Goal: Find specific page/section: Find specific page/section

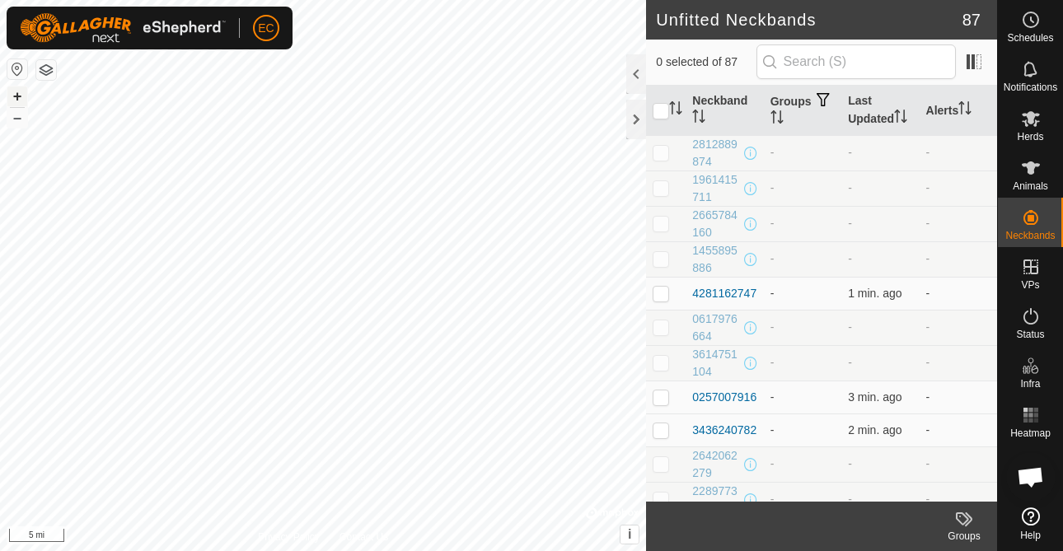
click at [21, 95] on button "+" at bounding box center [17, 97] width 20 height 20
click at [12, 92] on button "+" at bounding box center [17, 97] width 20 height 20
click at [21, 96] on button "+" at bounding box center [17, 97] width 20 height 20
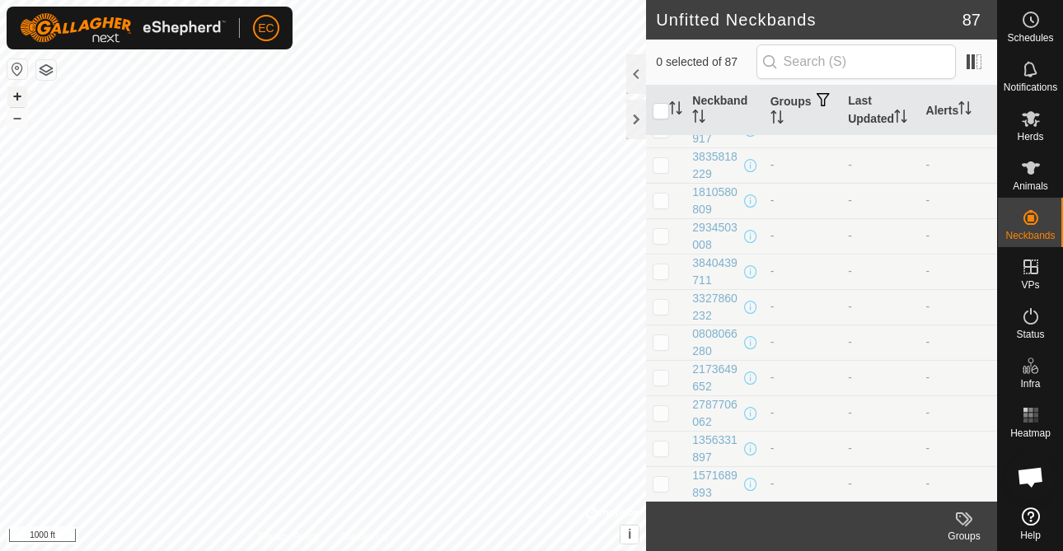
scroll to position [664, 0]
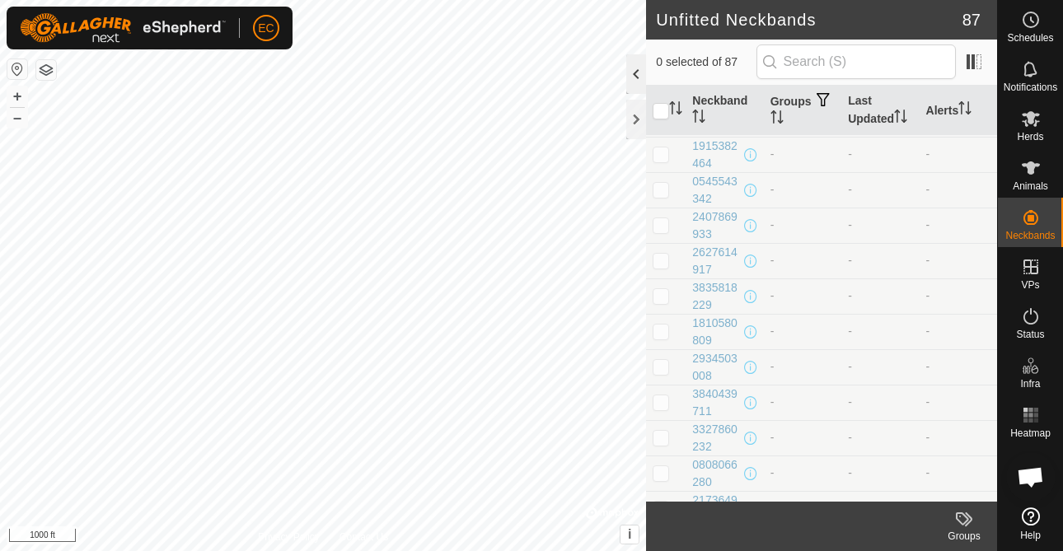
click at [637, 74] on div at bounding box center [636, 74] width 20 height 40
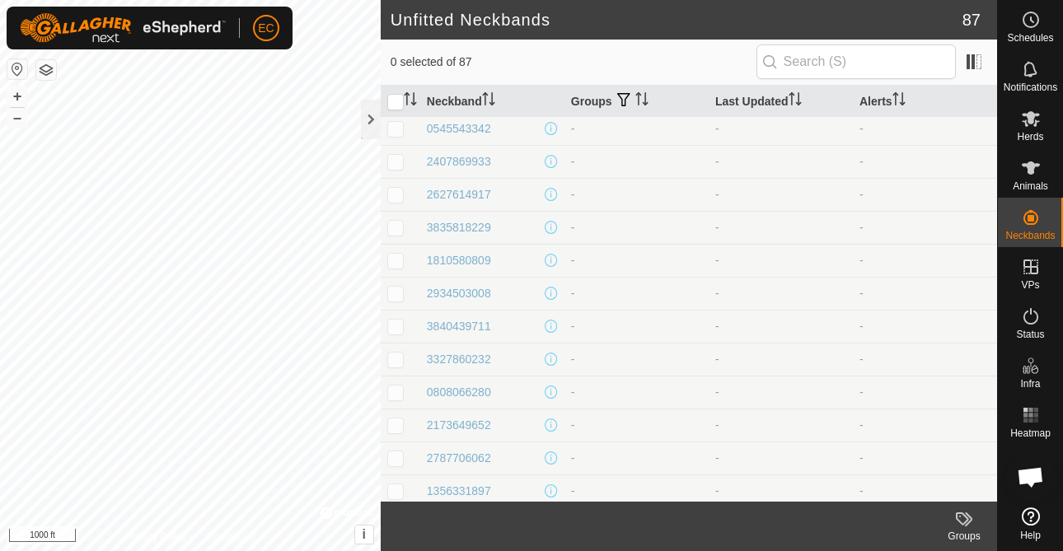
scroll to position [611, 0]
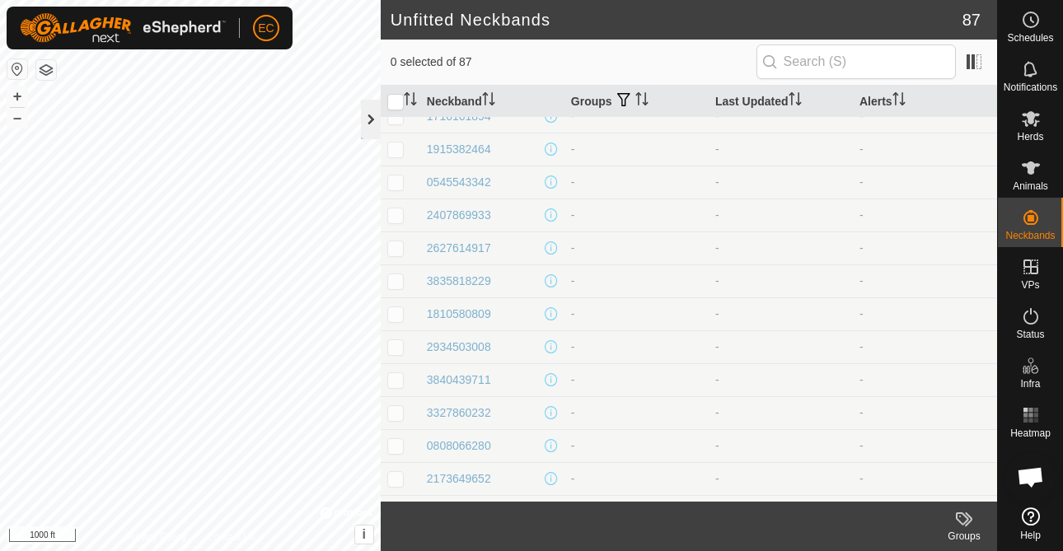
click at [365, 118] on div at bounding box center [371, 120] width 20 height 40
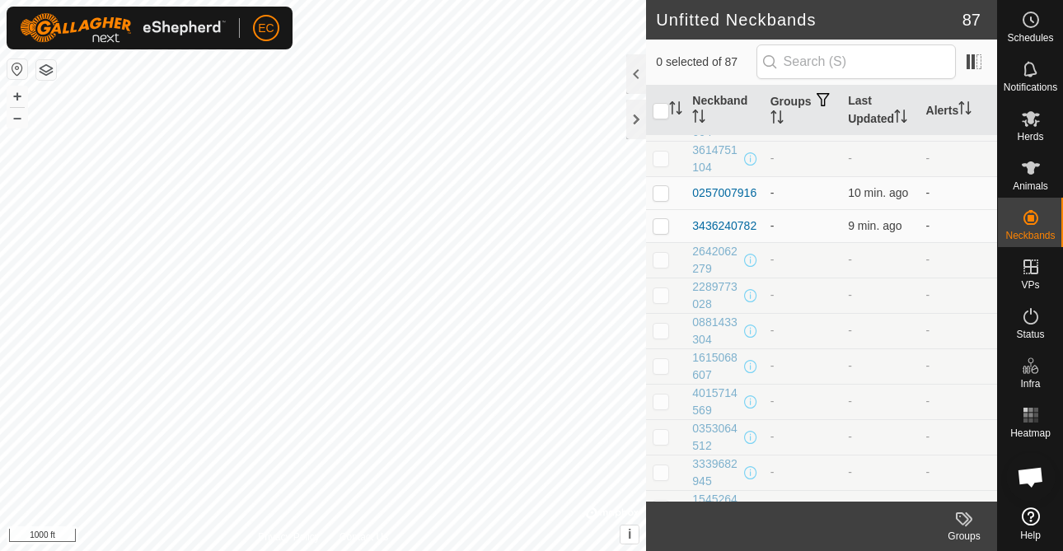
scroll to position [0, 0]
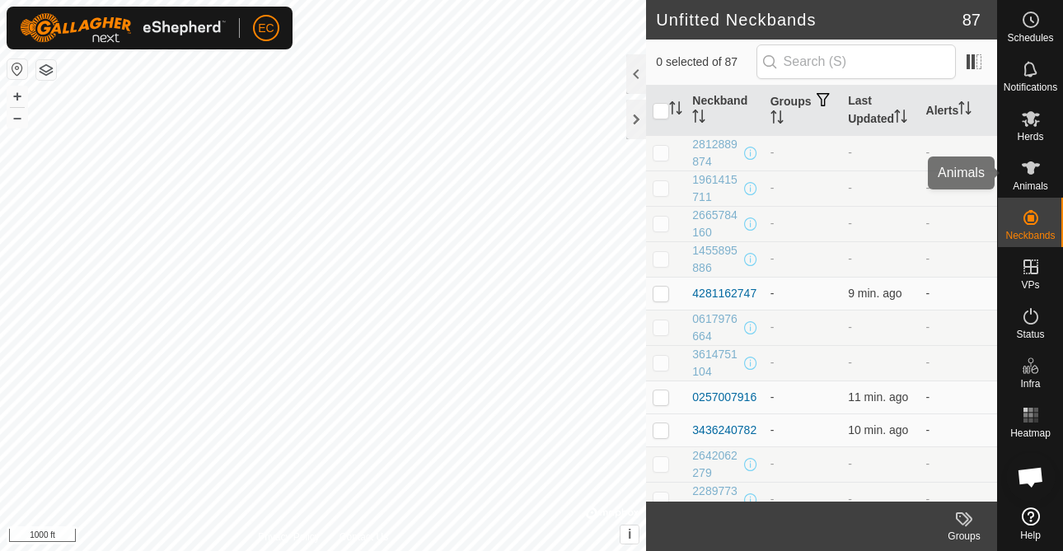
click at [1028, 178] on es-animals-svg-icon at bounding box center [1031, 168] width 30 height 26
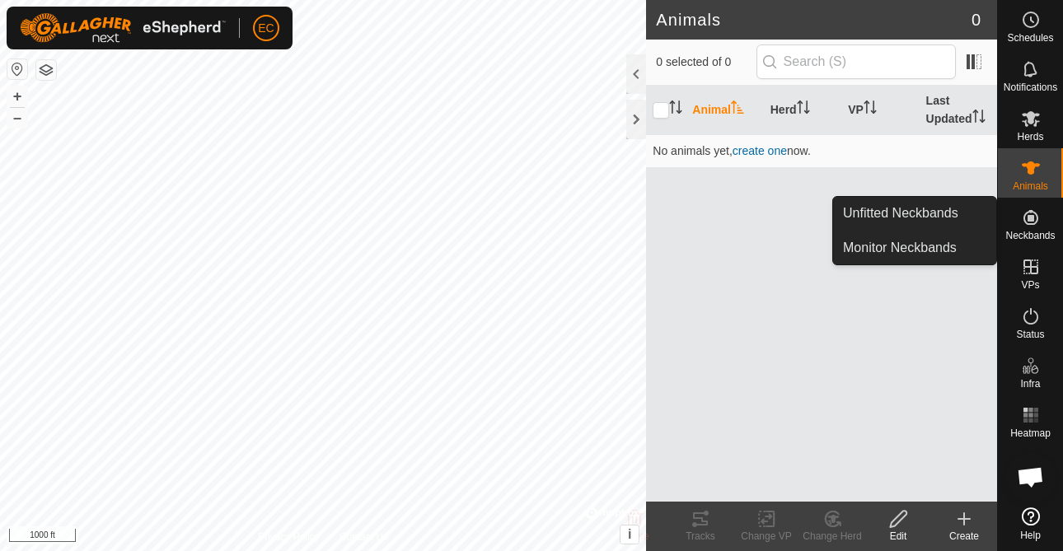
click at [1029, 224] on icon at bounding box center [1030, 217] width 15 height 15
click at [921, 215] on link "Unfitted Neckbands" at bounding box center [914, 213] width 163 height 33
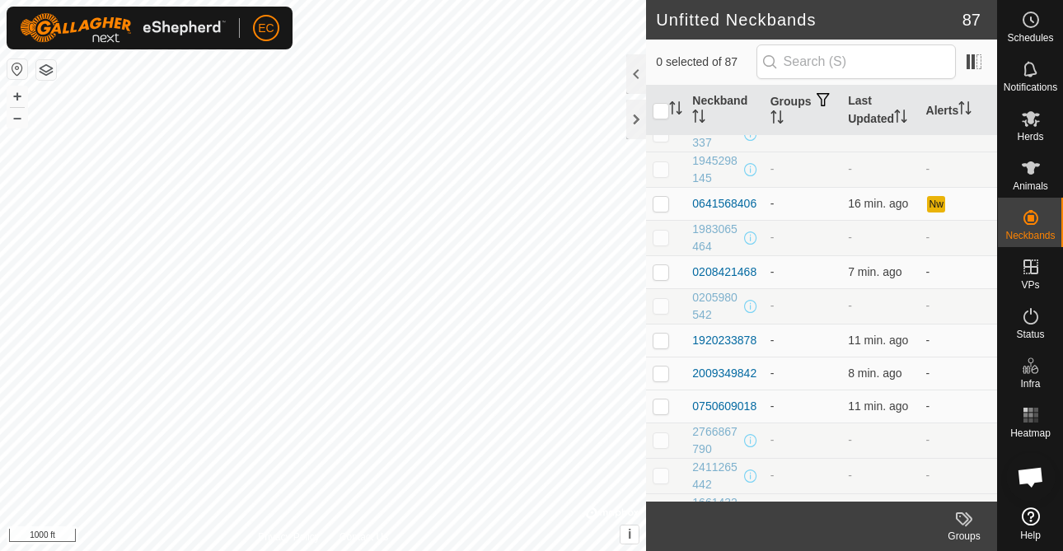
scroll to position [1682, 0]
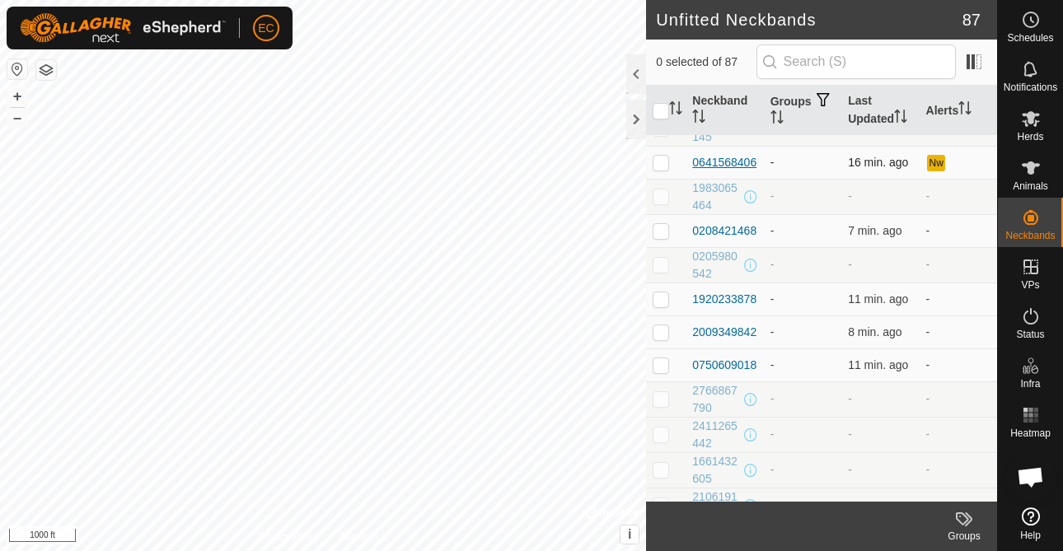
click at [722, 162] on div "0641568406" at bounding box center [724, 162] width 64 height 17
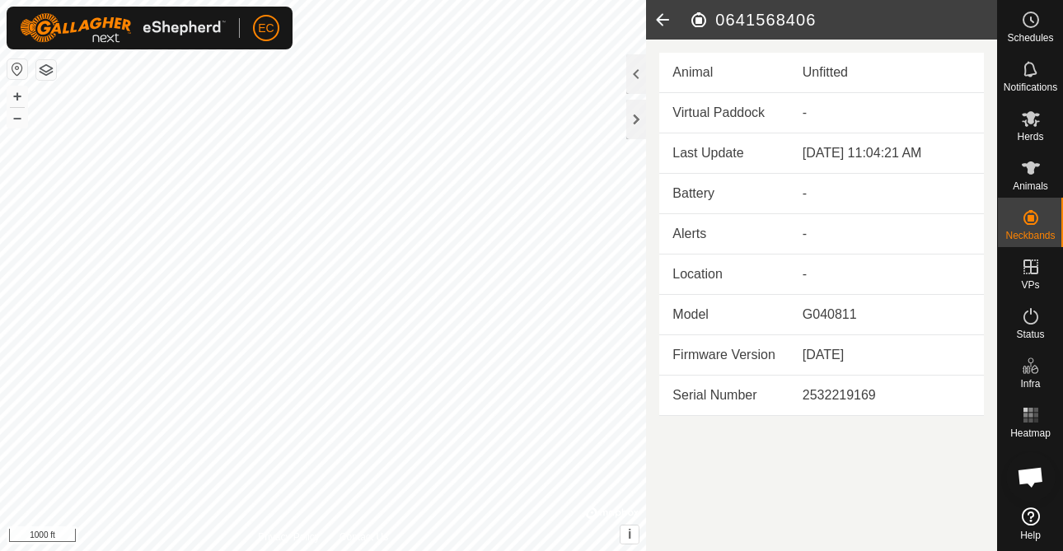
click at [662, 21] on icon at bounding box center [662, 20] width 33 height 40
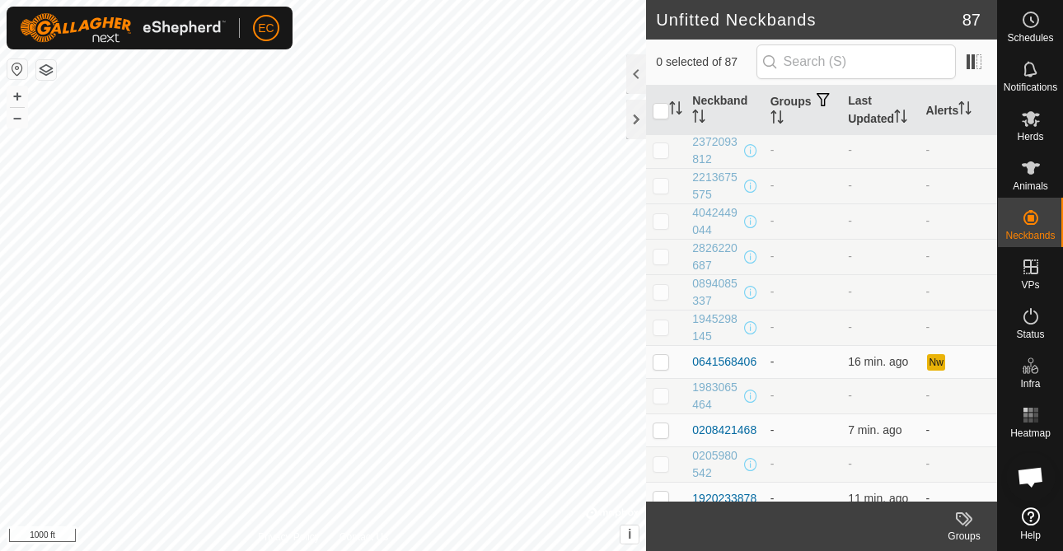
scroll to position [1509, 0]
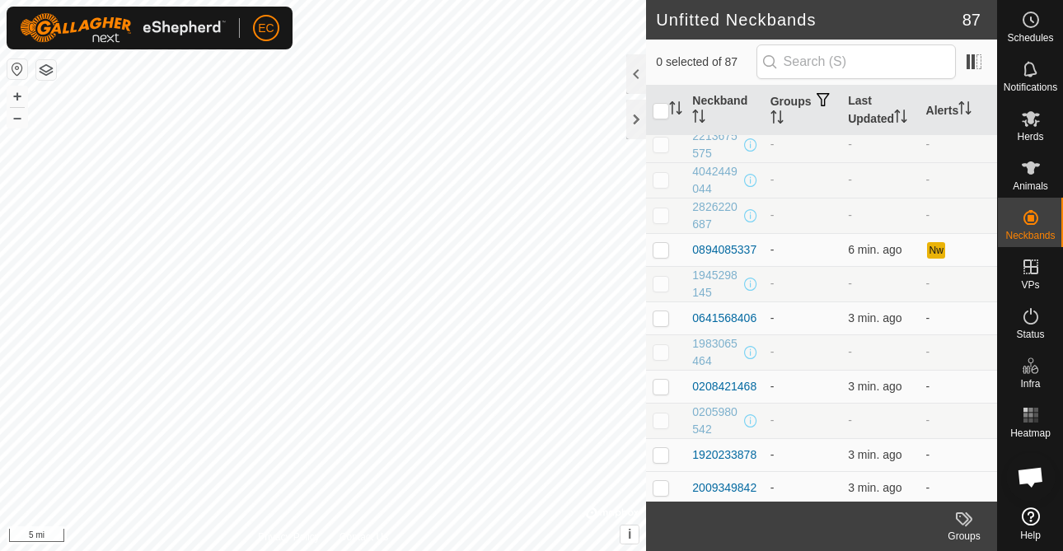
scroll to position [1496, 0]
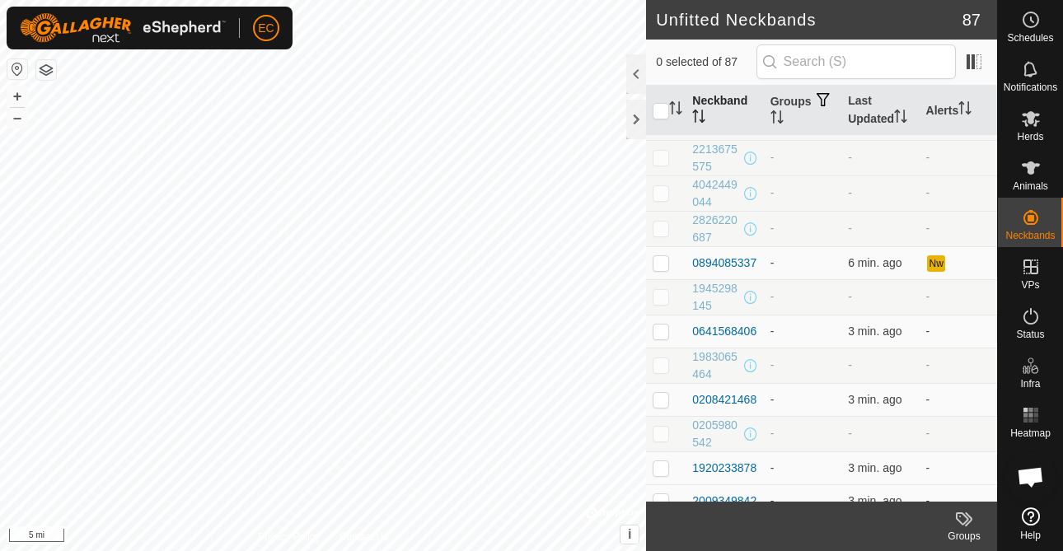
click at [700, 103] on th "Neckband" at bounding box center [724, 111] width 77 height 50
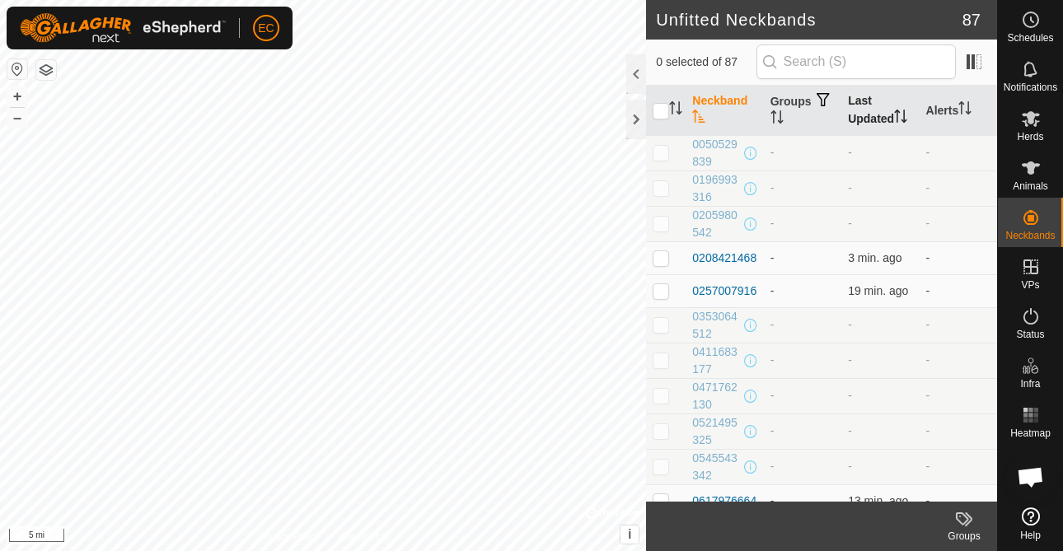
click at [863, 114] on th "Last Updated" at bounding box center [879, 111] width 77 height 50
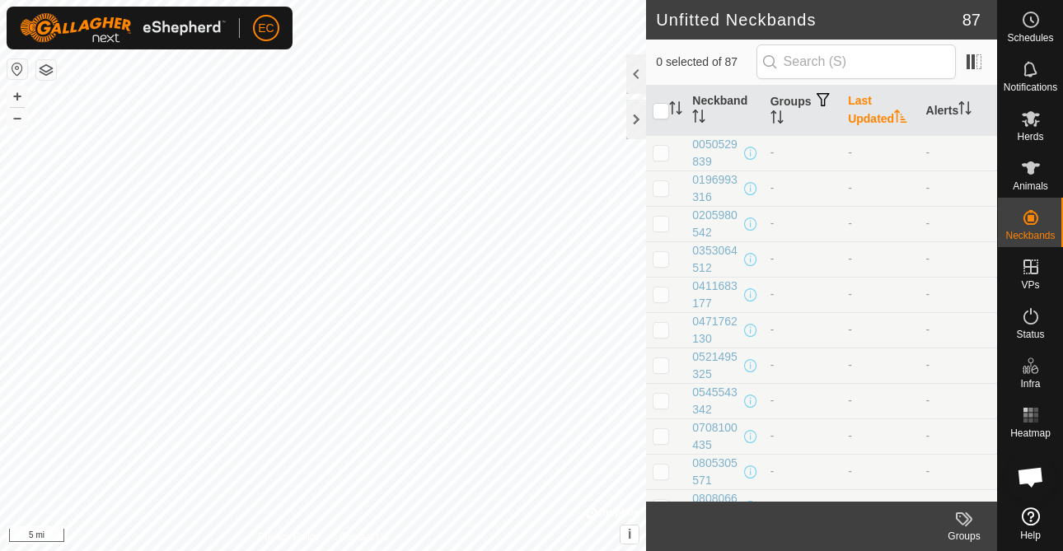
click at [869, 109] on th "Last Updated" at bounding box center [879, 111] width 77 height 50
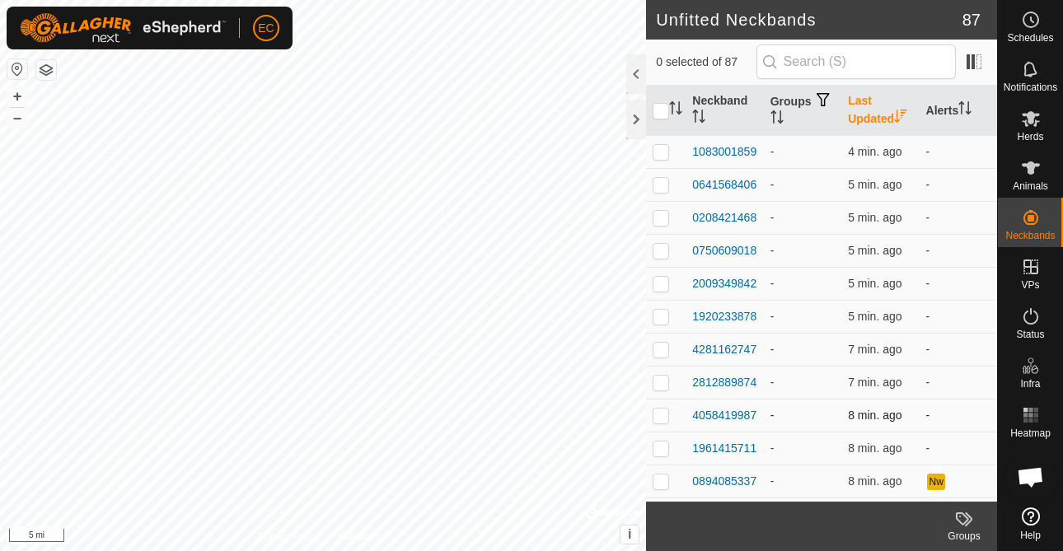
drag, startPoint x: 846, startPoint y: 437, endPoint x: 846, endPoint y: 414, distance: 23.1
click at [846, 433] on td "8 min. ago" at bounding box center [879, 448] width 77 height 33
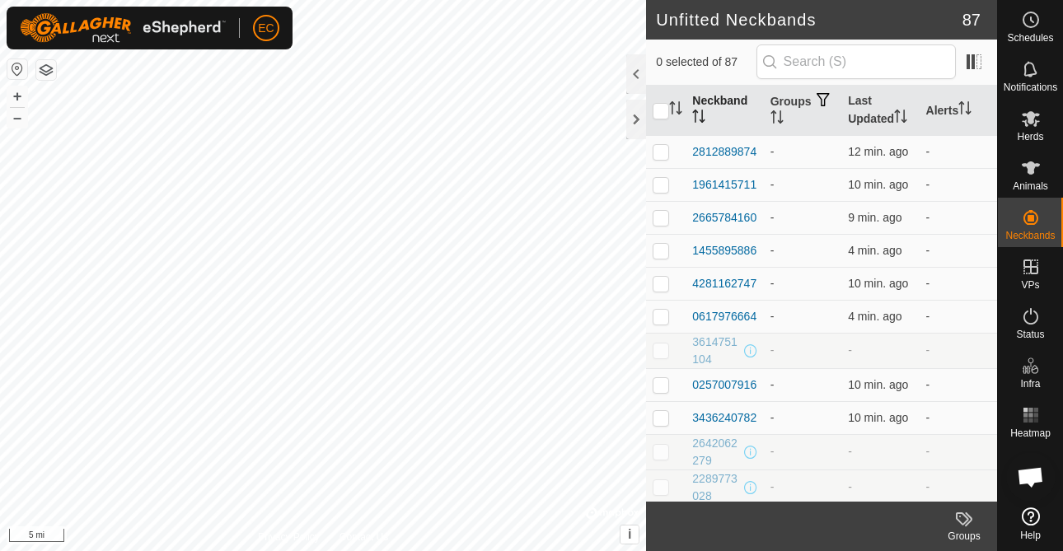
click at [697, 114] on icon "Activate to sort" at bounding box center [698, 116] width 13 height 13
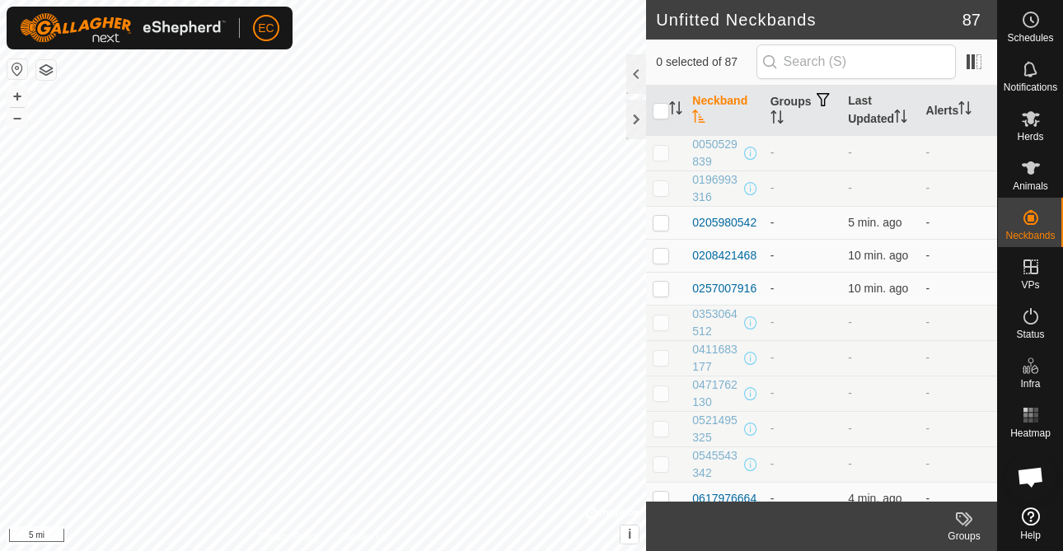
click at [697, 114] on icon "Activate to sort" at bounding box center [698, 116] width 13 height 13
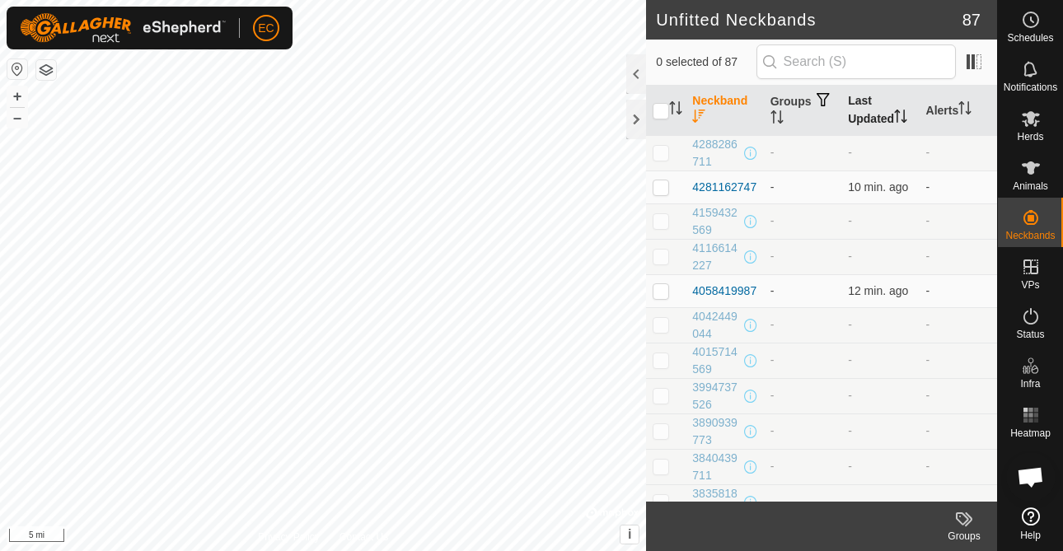
click at [887, 113] on th "Last Updated" at bounding box center [879, 111] width 77 height 50
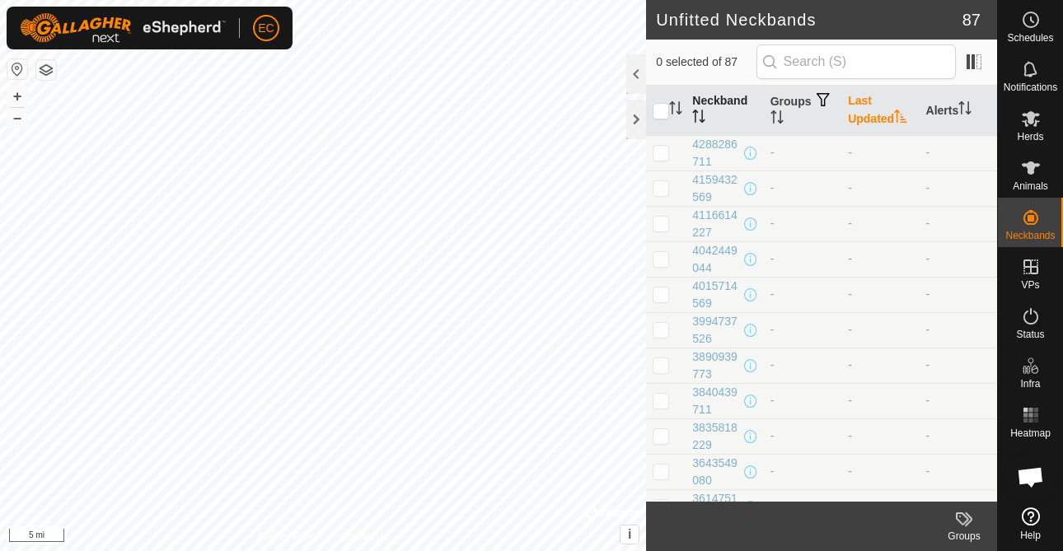
click at [887, 113] on th "Last Updated" at bounding box center [879, 111] width 77 height 50
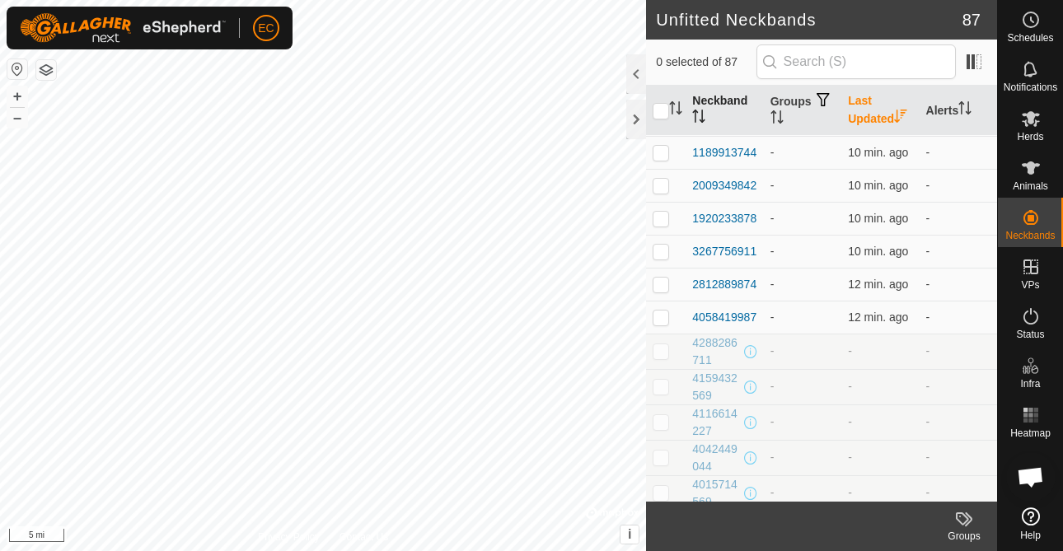
scroll to position [629, 0]
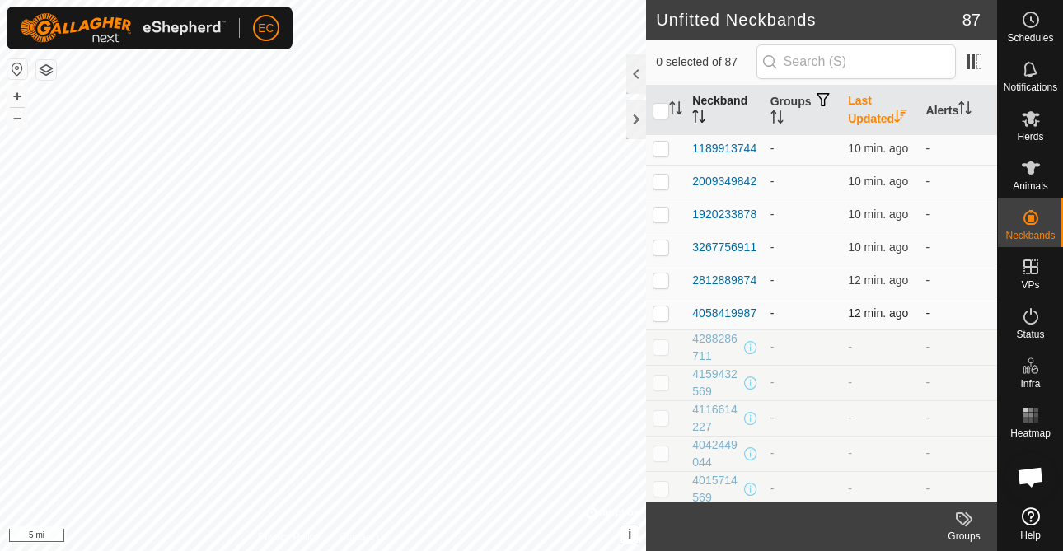
click at [669, 312] on td at bounding box center [666, 313] width 40 height 33
checkbox input "true"
click at [662, 281] on p-checkbox at bounding box center [661, 280] width 16 height 13
checkbox input "true"
click at [660, 255] on td at bounding box center [666, 247] width 40 height 33
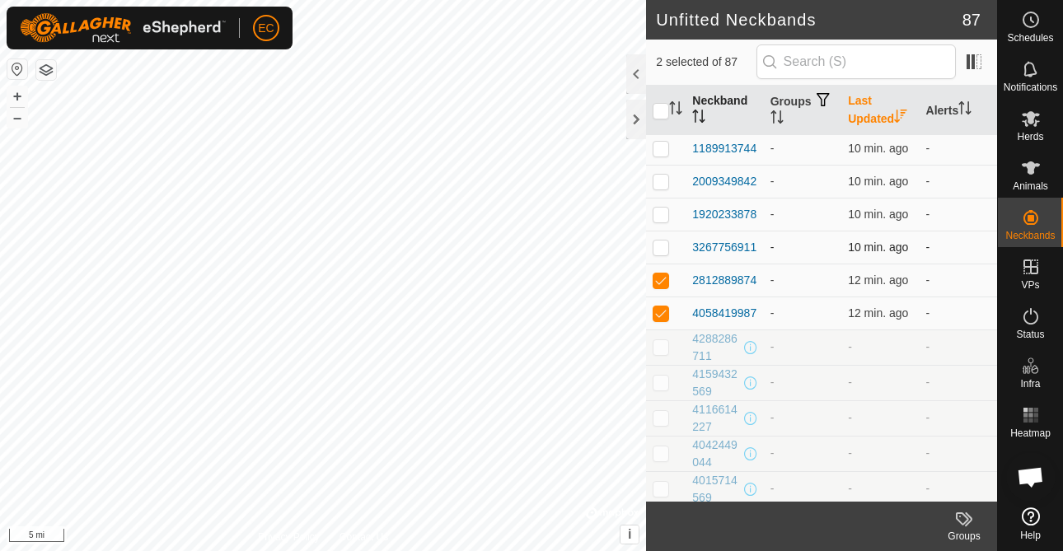
checkbox input "true"
click at [660, 218] on p-checkbox at bounding box center [661, 214] width 16 height 13
checkbox input "true"
click at [661, 185] on p-checkbox at bounding box center [661, 181] width 16 height 13
checkbox input "true"
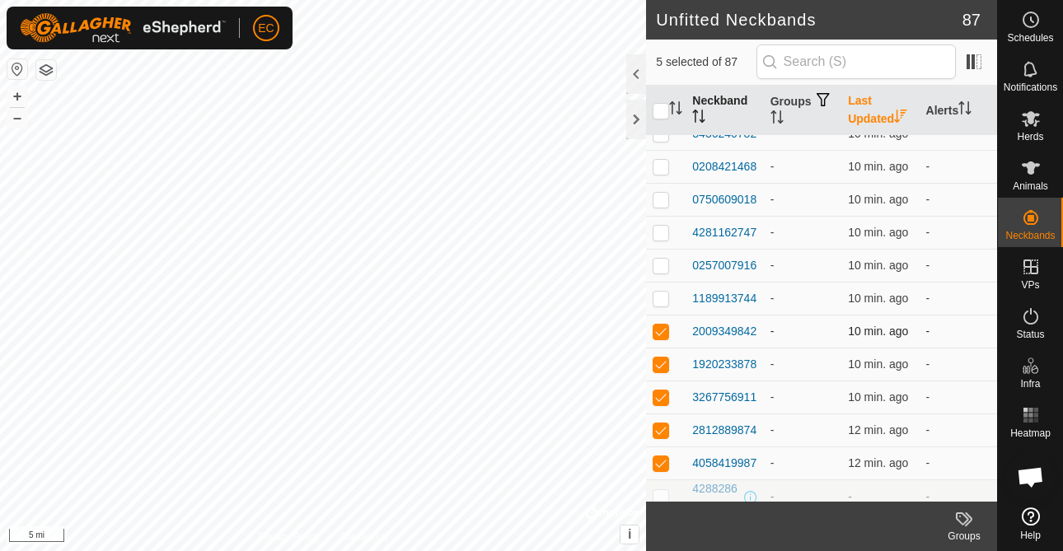
scroll to position [458, 0]
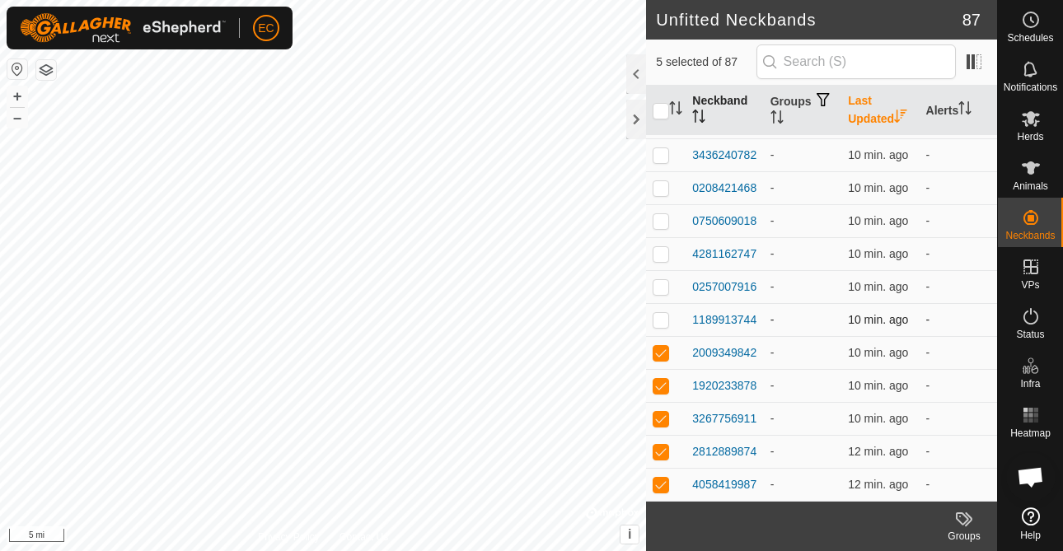
click at [660, 324] on p-checkbox at bounding box center [661, 319] width 16 height 13
checkbox input "true"
click at [662, 282] on p-checkbox at bounding box center [661, 286] width 16 height 13
checkbox input "true"
click at [662, 255] on p-checkbox at bounding box center [661, 253] width 16 height 13
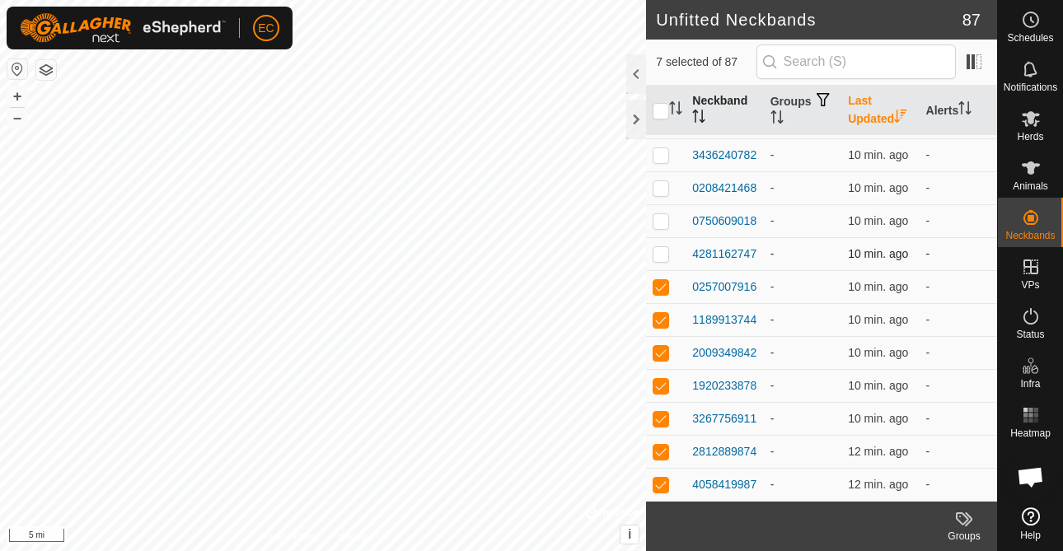
checkbox input "true"
click at [662, 220] on p-checkbox at bounding box center [661, 220] width 16 height 13
checkbox input "true"
click at [662, 189] on p-checkbox at bounding box center [661, 187] width 16 height 13
checkbox input "true"
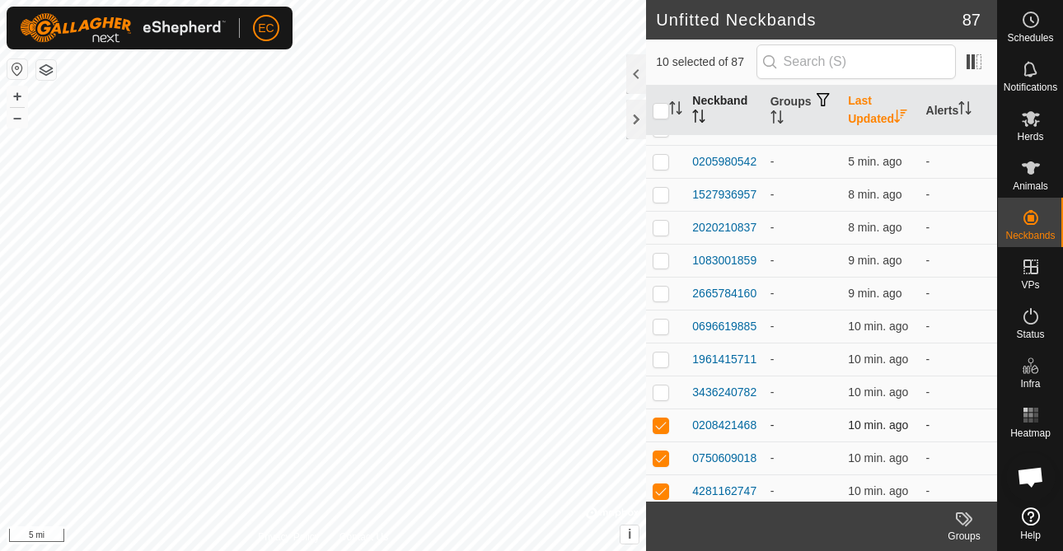
scroll to position [192, 0]
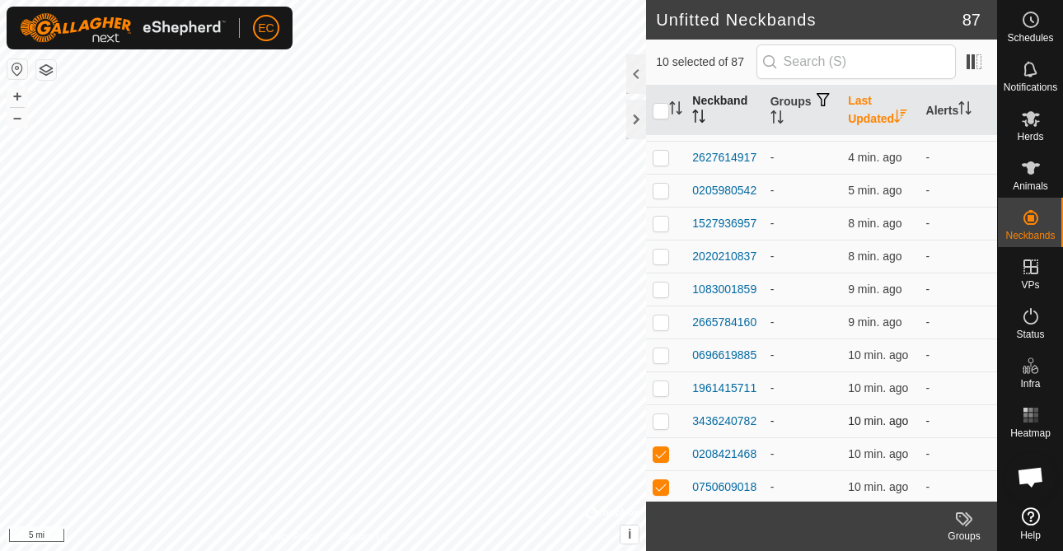
click at [658, 422] on p-checkbox at bounding box center [661, 420] width 16 height 13
checkbox input "true"
click at [660, 384] on p-checkbox at bounding box center [661, 387] width 16 height 13
checkbox input "true"
click at [660, 353] on p-checkbox at bounding box center [661, 355] width 16 height 13
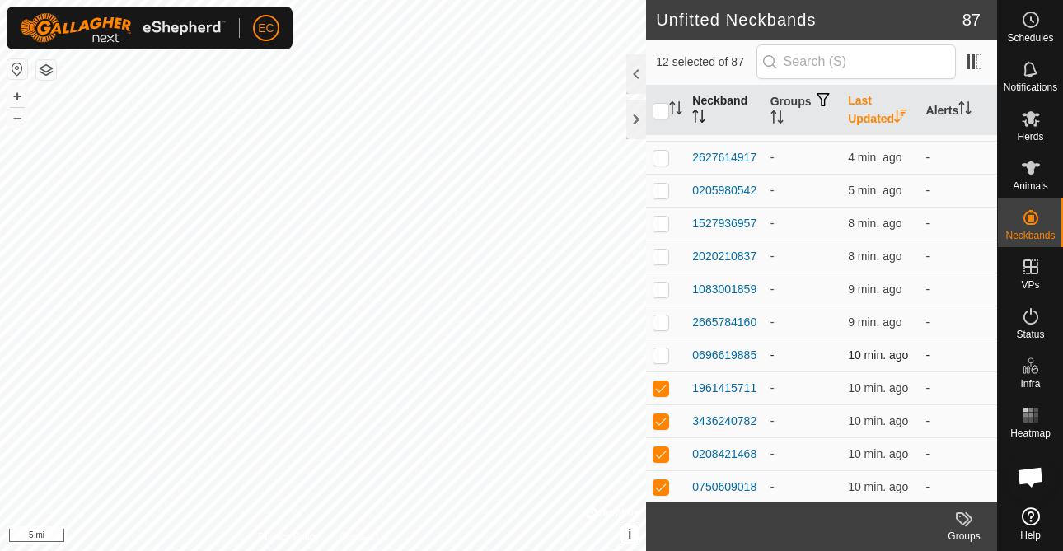
checkbox input "true"
click at [661, 322] on p-checkbox at bounding box center [661, 322] width 16 height 13
checkbox input "true"
click at [661, 289] on p-checkbox at bounding box center [661, 289] width 16 height 13
checkbox input "true"
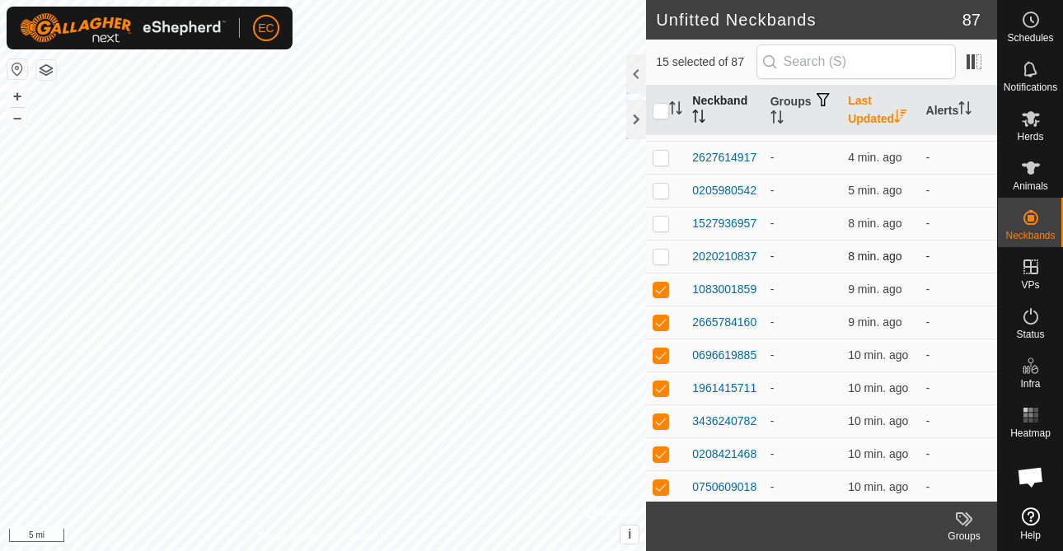
click at [663, 263] on td at bounding box center [666, 256] width 40 height 33
checkbox input "true"
click at [664, 218] on p-checkbox at bounding box center [661, 223] width 16 height 13
checkbox input "true"
click at [664, 190] on p-checkbox at bounding box center [661, 190] width 16 height 13
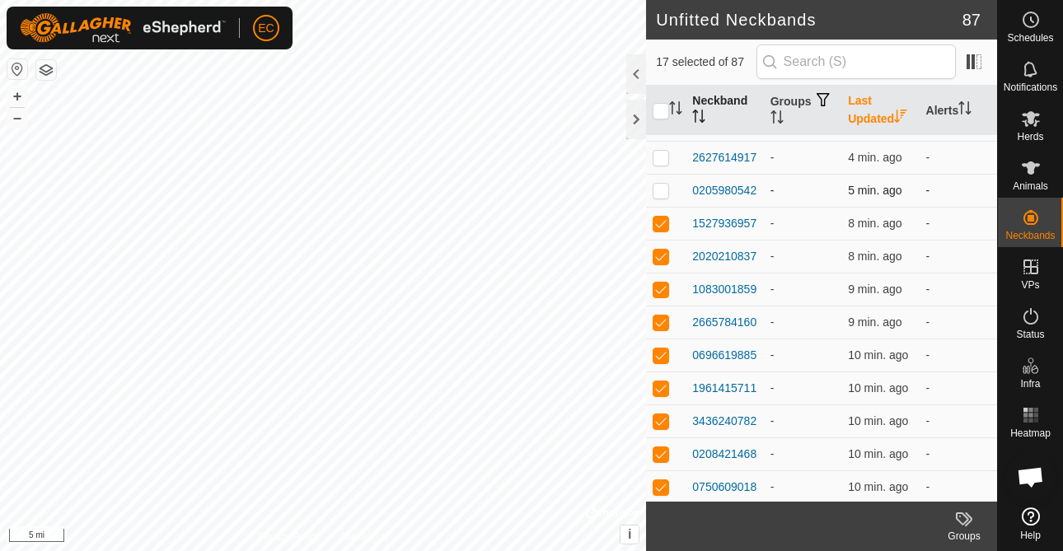
checkbox input "true"
click at [663, 160] on p-checkbox at bounding box center [661, 157] width 16 height 13
checkbox input "true"
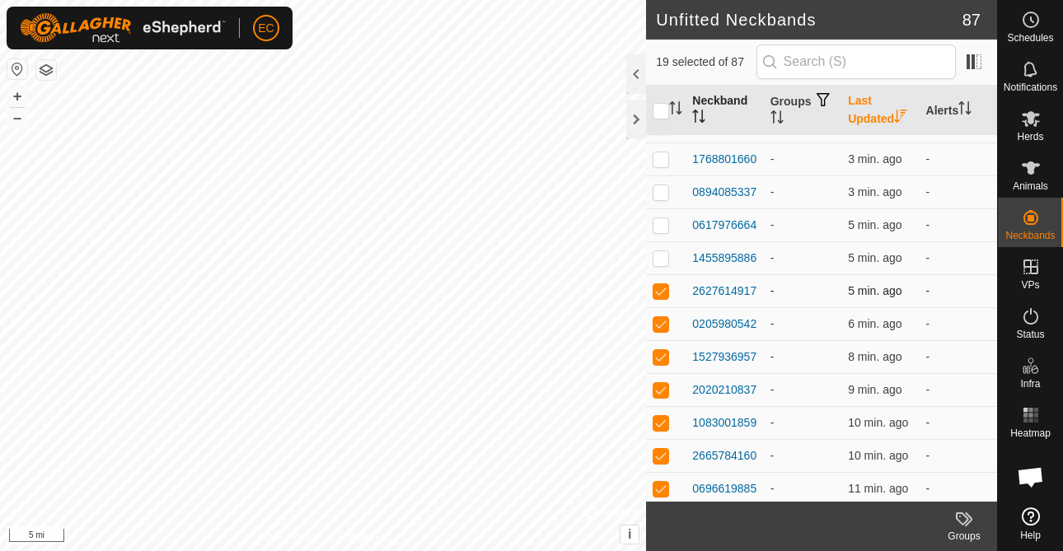
scroll to position [0, 0]
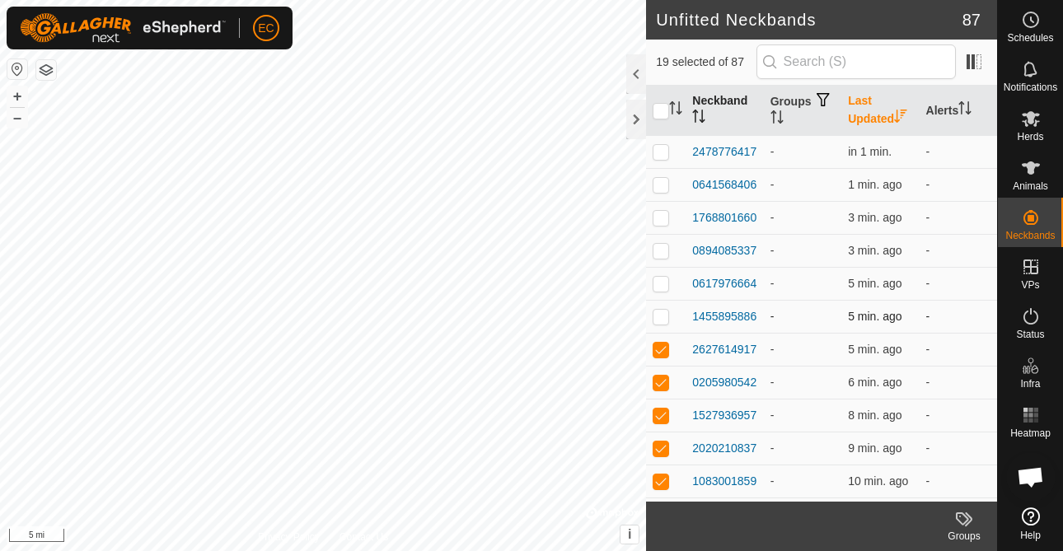
click at [664, 318] on p-checkbox at bounding box center [661, 316] width 16 height 13
checkbox input "true"
click at [662, 272] on td at bounding box center [666, 283] width 40 height 33
checkbox input "true"
click at [661, 250] on p-checkbox at bounding box center [661, 250] width 16 height 13
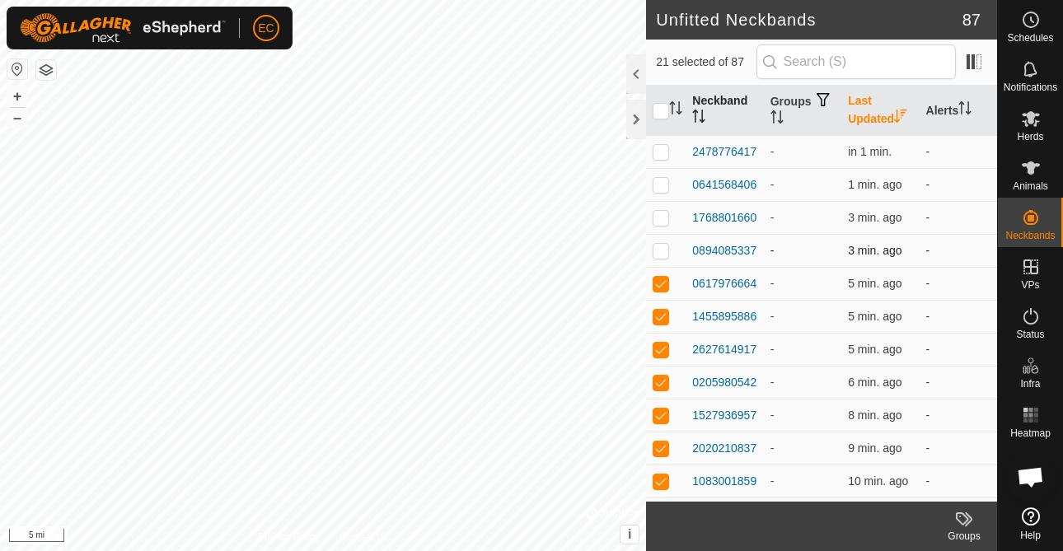
checkbox input "true"
click at [662, 217] on p-checkbox at bounding box center [661, 217] width 16 height 13
checkbox input "true"
click at [665, 181] on p-checkbox at bounding box center [661, 184] width 16 height 13
checkbox input "true"
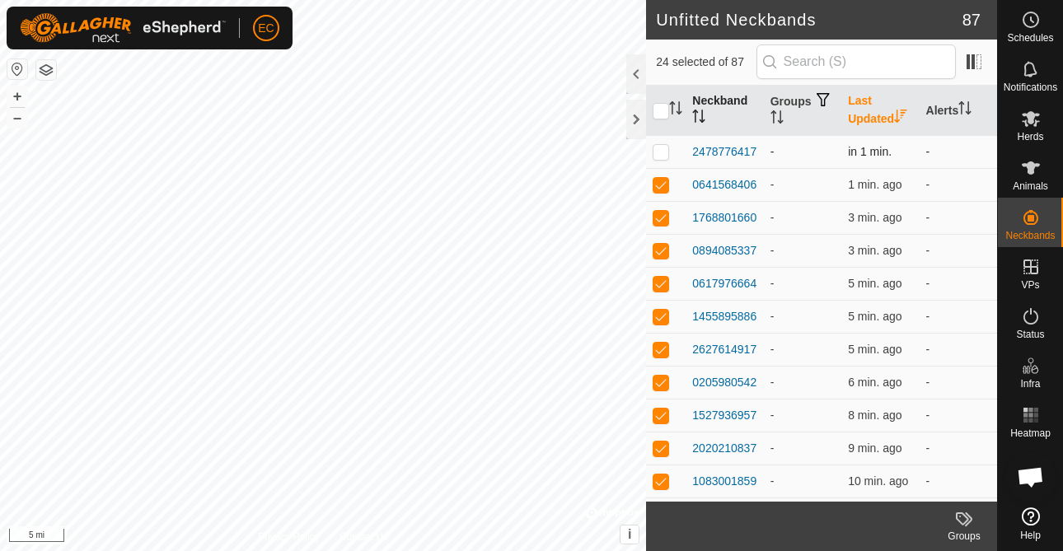
click at [665, 157] on td at bounding box center [666, 151] width 40 height 33
checkbox input "true"
